Goal: Check status: Check status

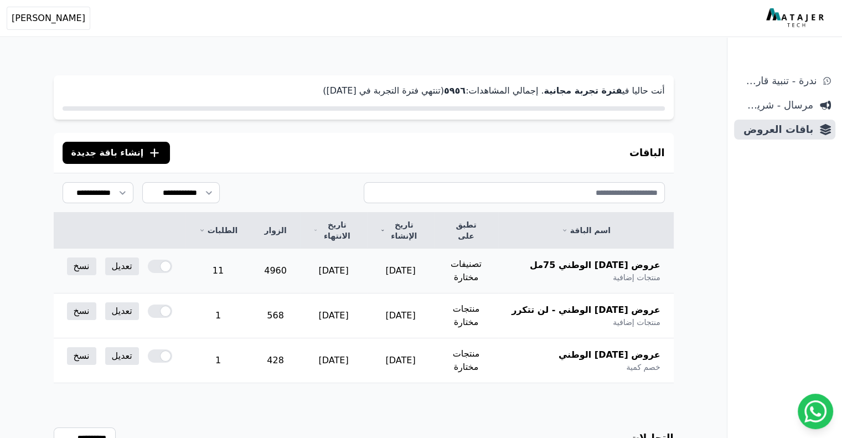
click at [209, 260] on td "11" at bounding box center [218, 271] width 65 height 45
click at [227, 260] on td "11" at bounding box center [218, 271] width 65 height 45
click at [275, 261] on td "4960" at bounding box center [275, 271] width 49 height 45
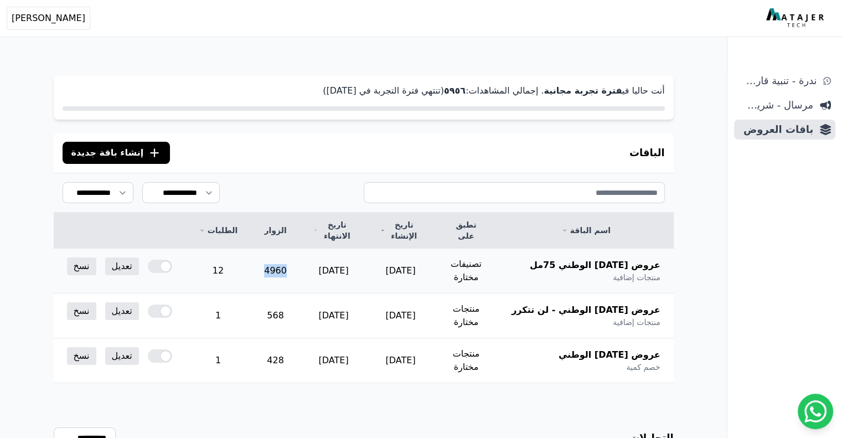
click at [275, 261] on td "4960" at bounding box center [275, 271] width 49 height 45
click at [286, 259] on td "4960" at bounding box center [275, 271] width 49 height 45
